Goal: Task Accomplishment & Management: Use online tool/utility

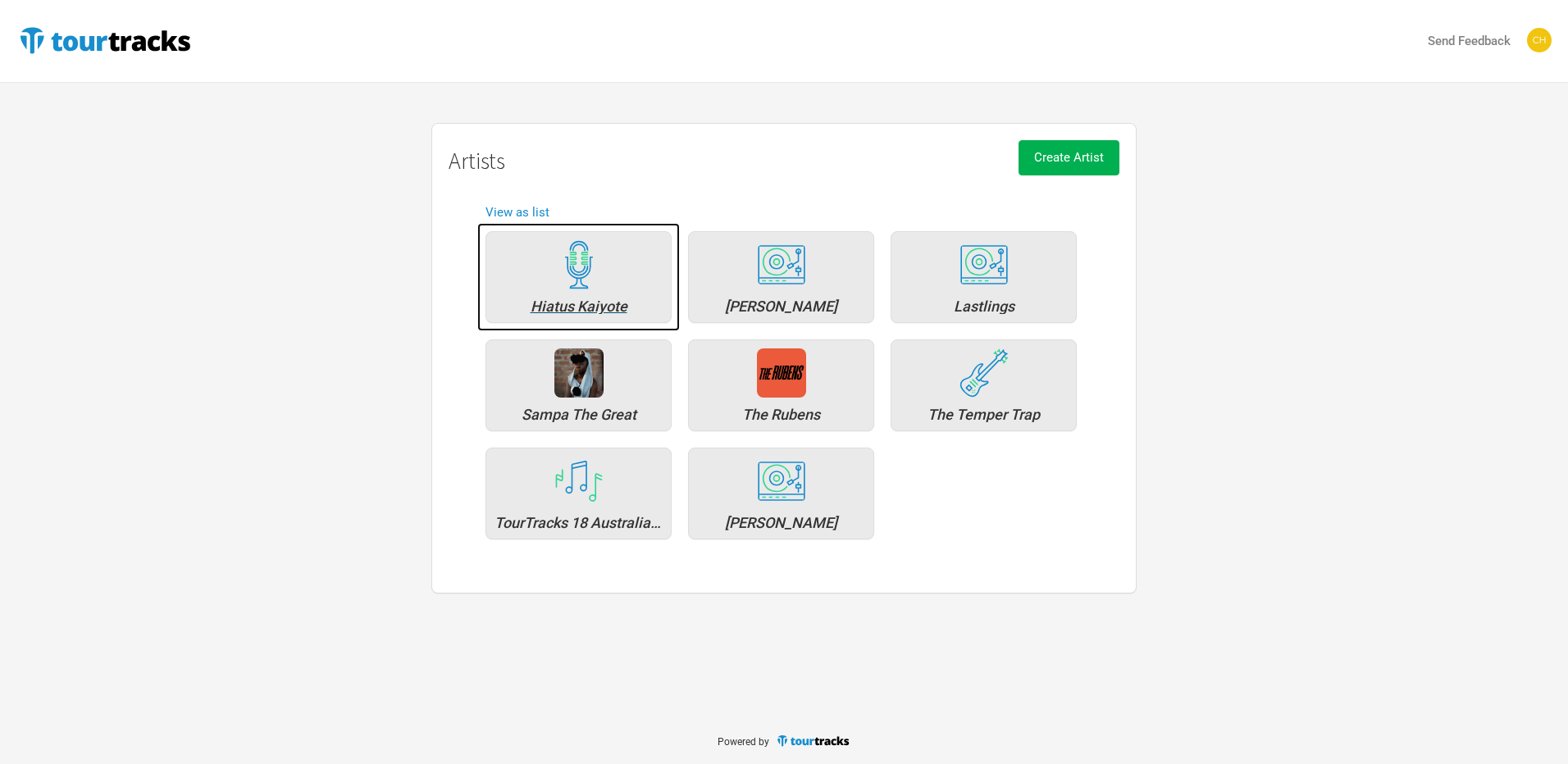
click at [609, 286] on div "Hiatus Kaiyote" at bounding box center [578, 277] width 186 height 92
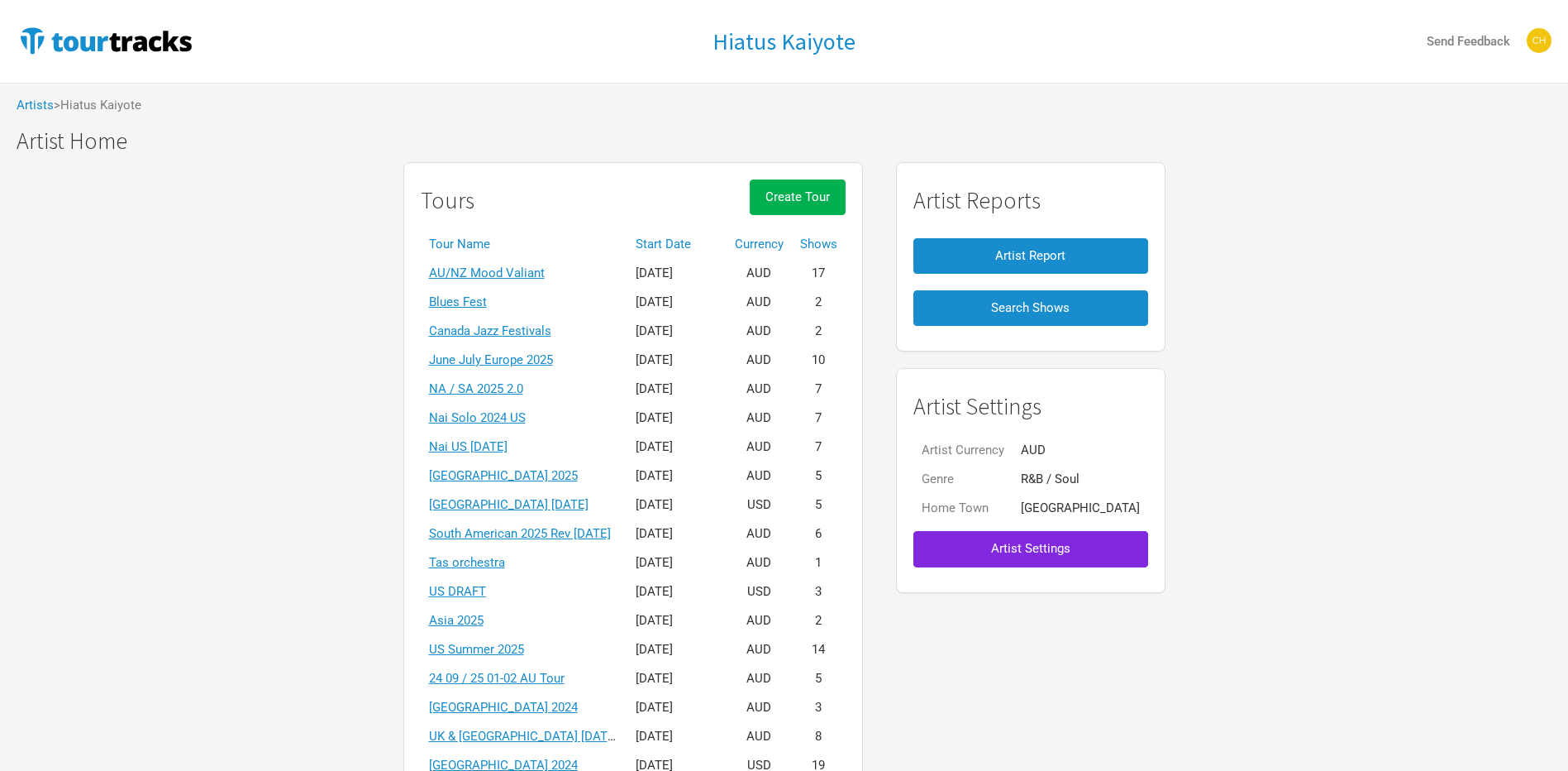
click at [664, 246] on th "Start Date" at bounding box center [677, 245] width 100 height 29
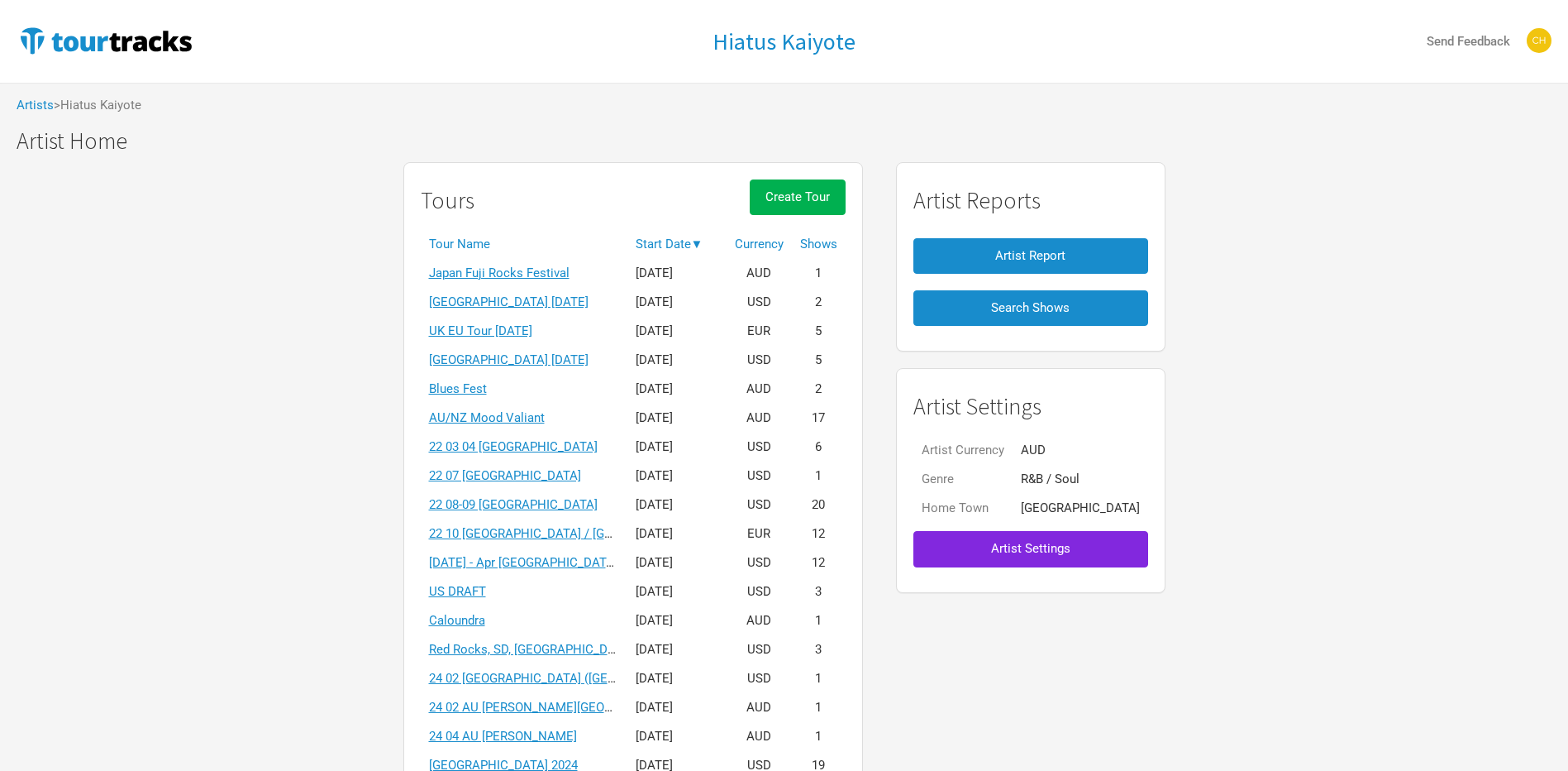
click at [687, 247] on th "Start Date ▼" at bounding box center [677, 245] width 100 height 29
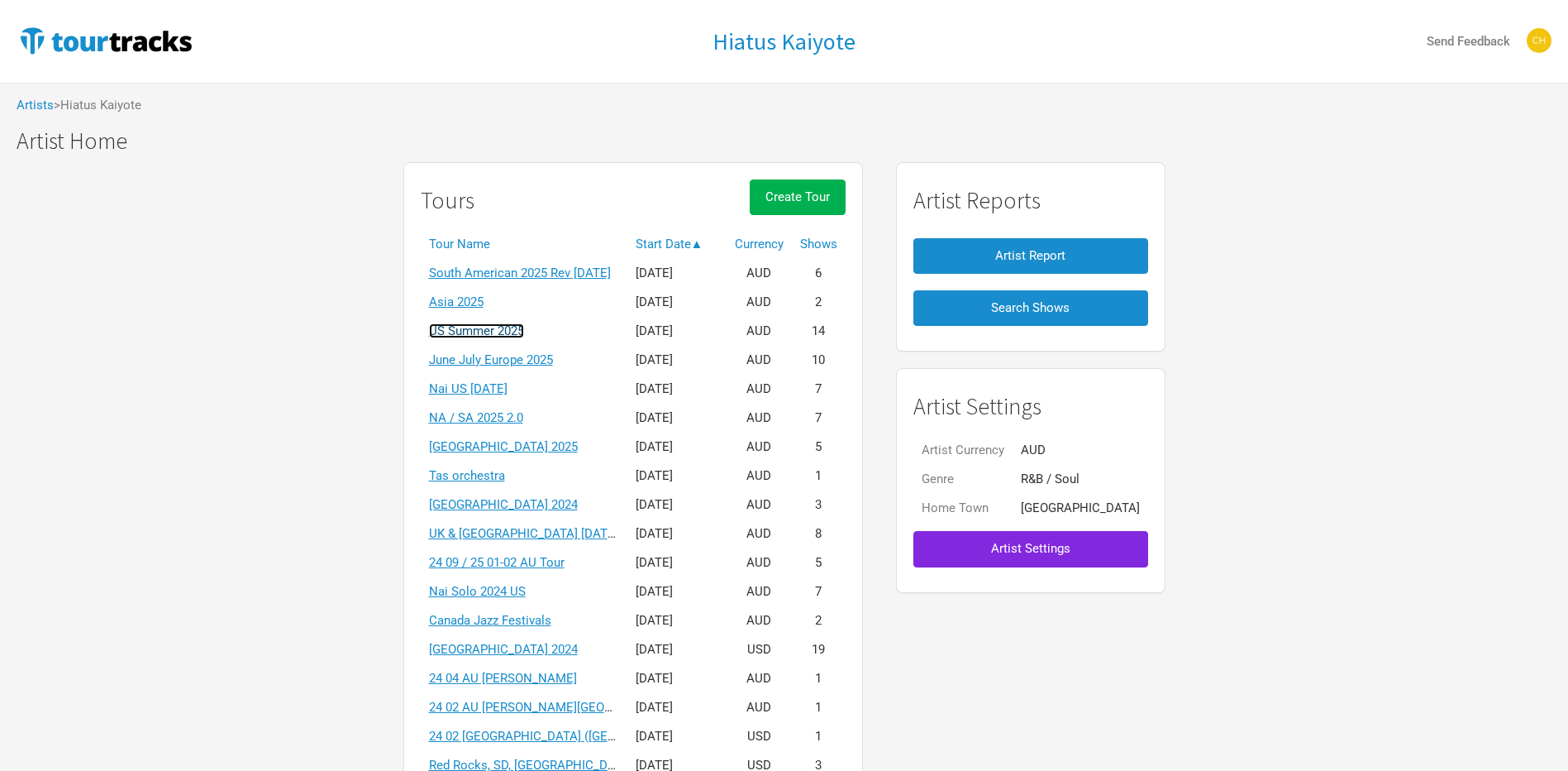
click at [504, 333] on link "US Summer 2025" at bounding box center [476, 331] width 95 height 15
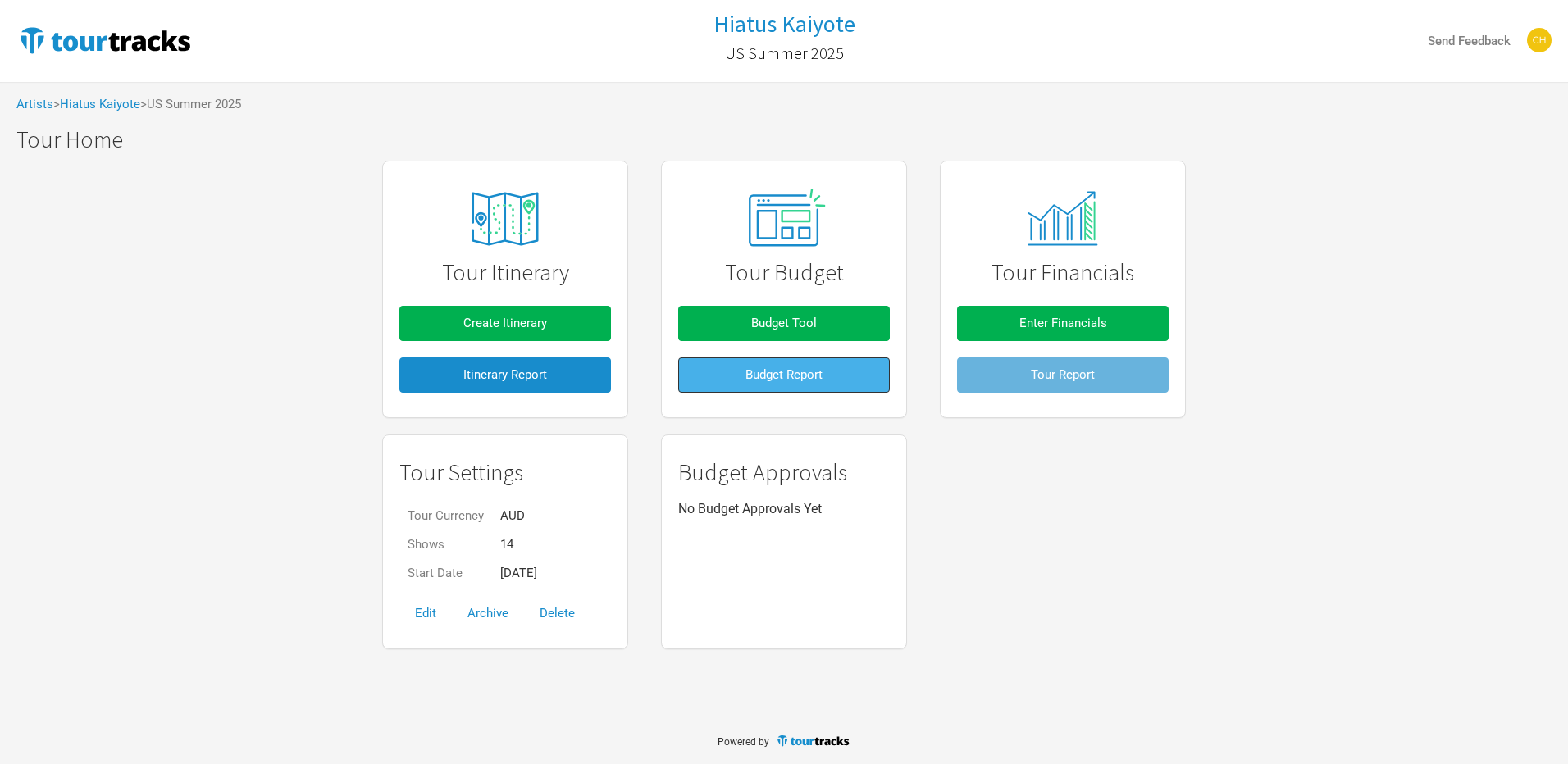
click at [813, 376] on span "Budget Report" at bounding box center [784, 374] width 77 height 14
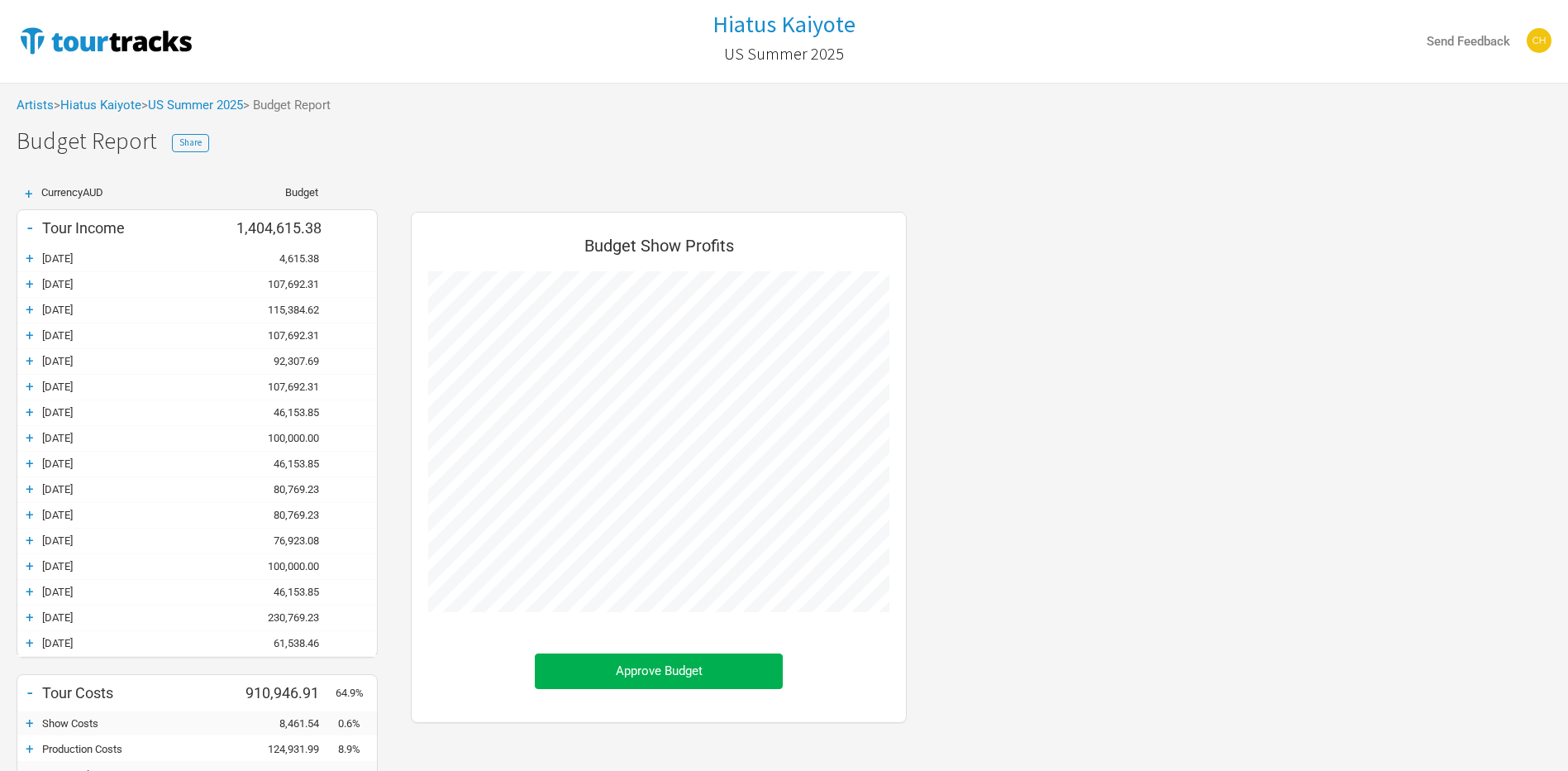
scroll to position [868, 529]
click at [28, 258] on div "+" at bounding box center [29, 258] width 25 height 16
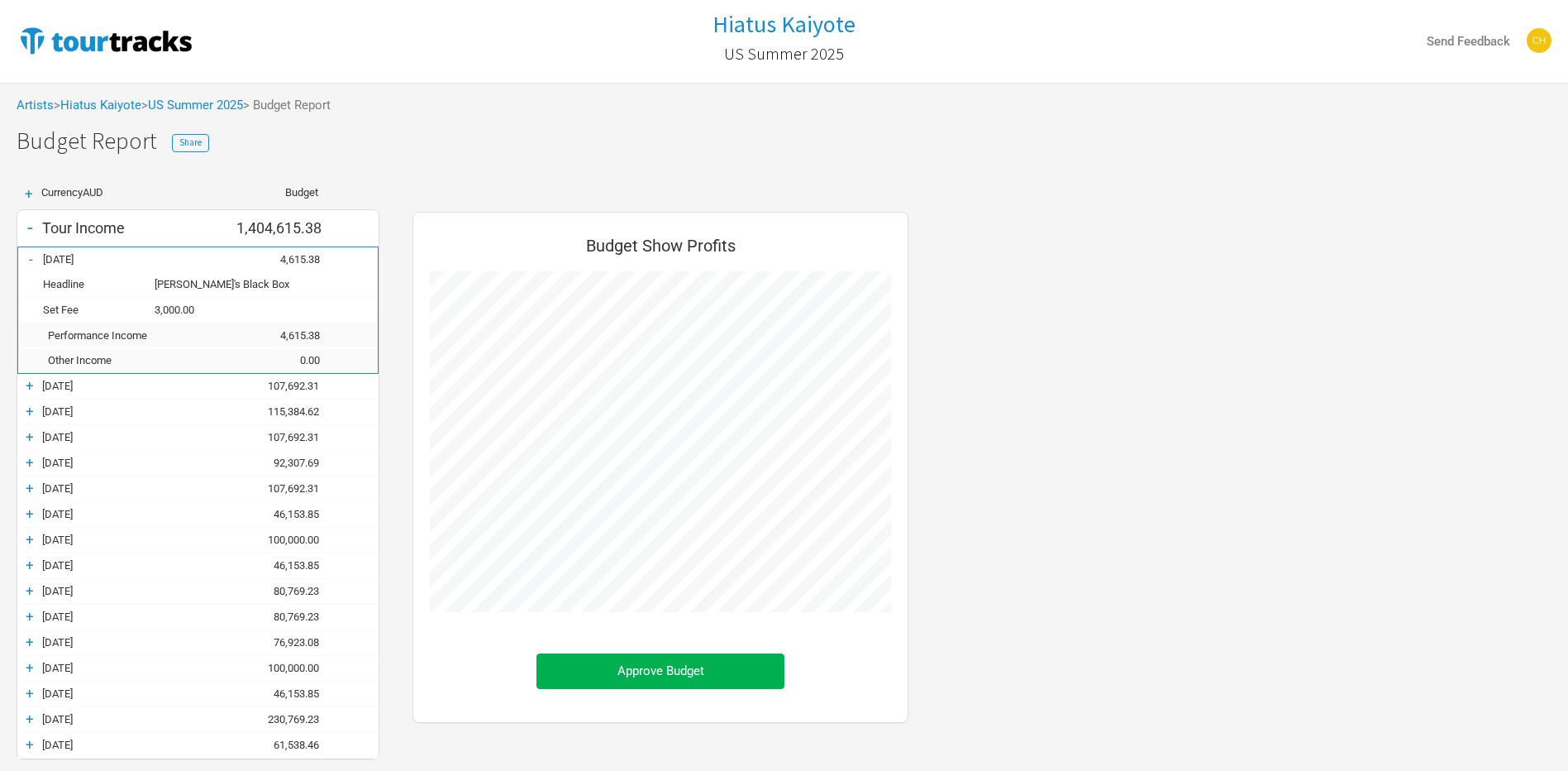
click at [27, 390] on div "+" at bounding box center [29, 385] width 25 height 16
click at [27, 390] on div "-" at bounding box center [30, 386] width 25 height 16
